Goal: Navigation & Orientation: Find specific page/section

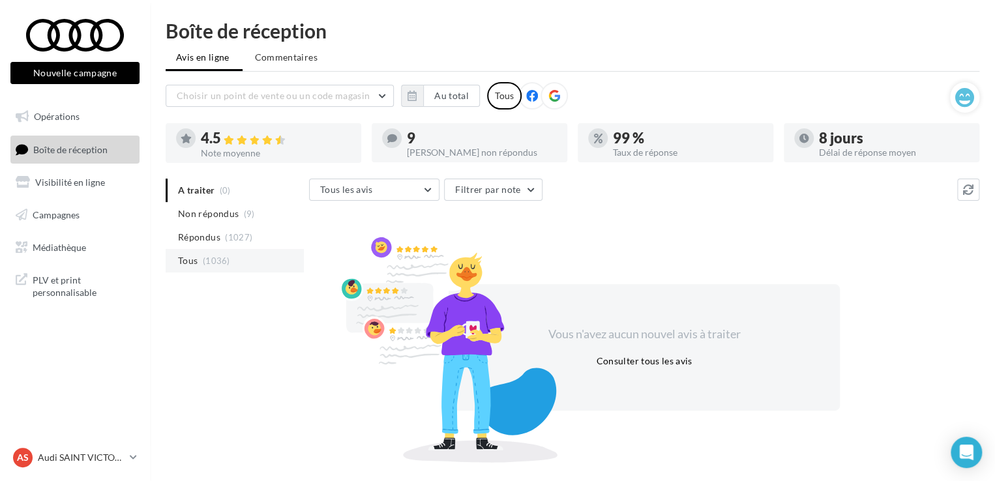
click at [203, 263] on span "(1036)" at bounding box center [216, 261] width 27 height 10
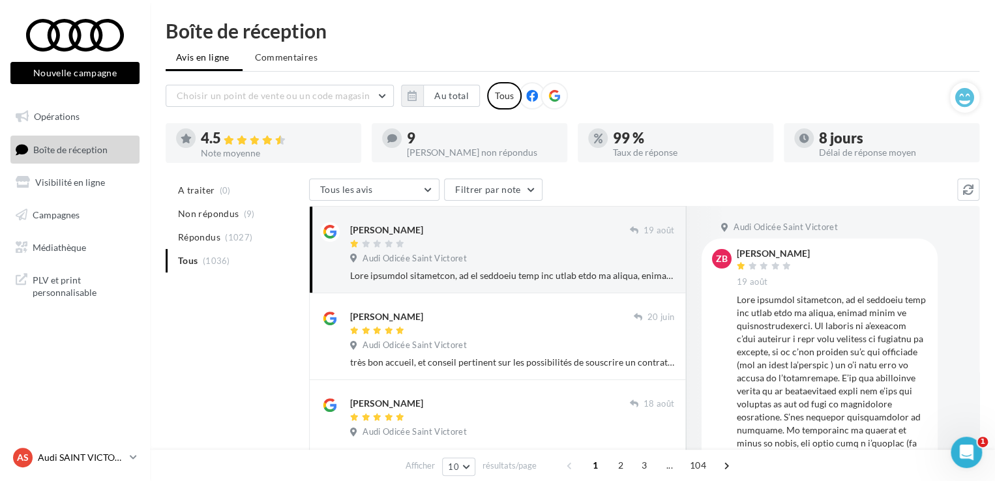
click at [129, 459] on link "AS Audi SAINT VICTORET audi-sain-gau" at bounding box center [74, 457] width 129 height 25
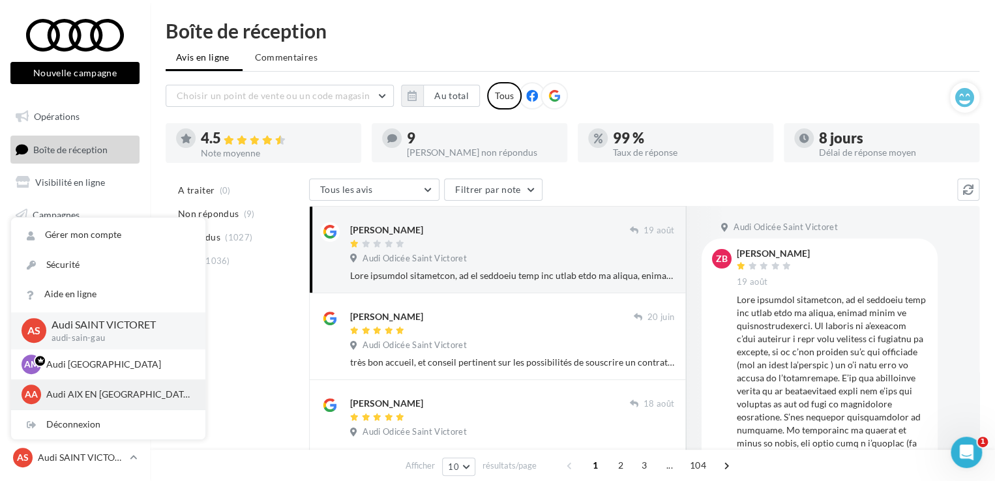
click at [115, 390] on p "Audi AIX EN [GEOGRAPHIC_DATA]" at bounding box center [117, 394] width 143 height 13
